Goal: Transaction & Acquisition: Purchase product/service

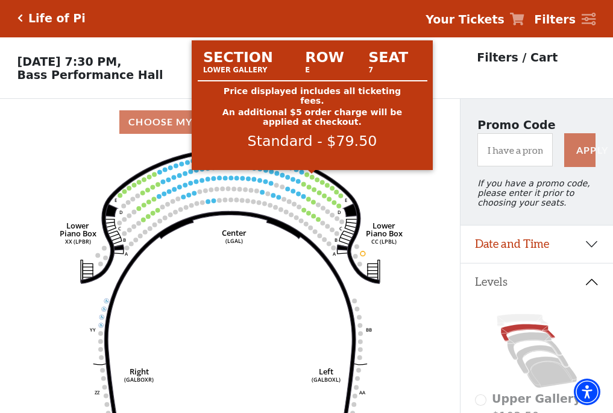
scroll to position [56, 0]
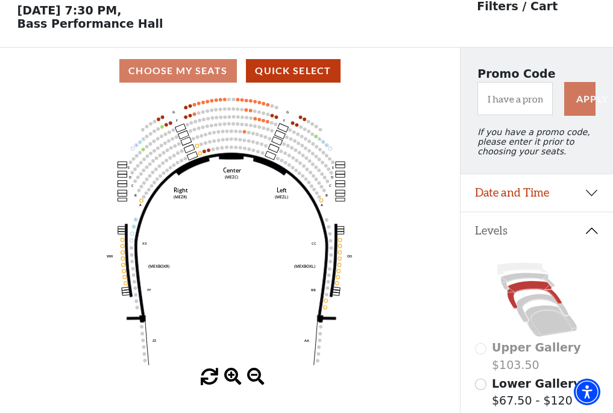
scroll to position [56, 0]
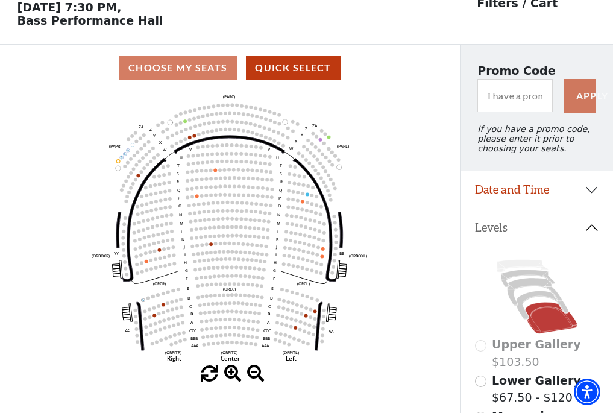
scroll to position [56, 0]
